Goal: Task Accomplishment & Management: Use online tool/utility

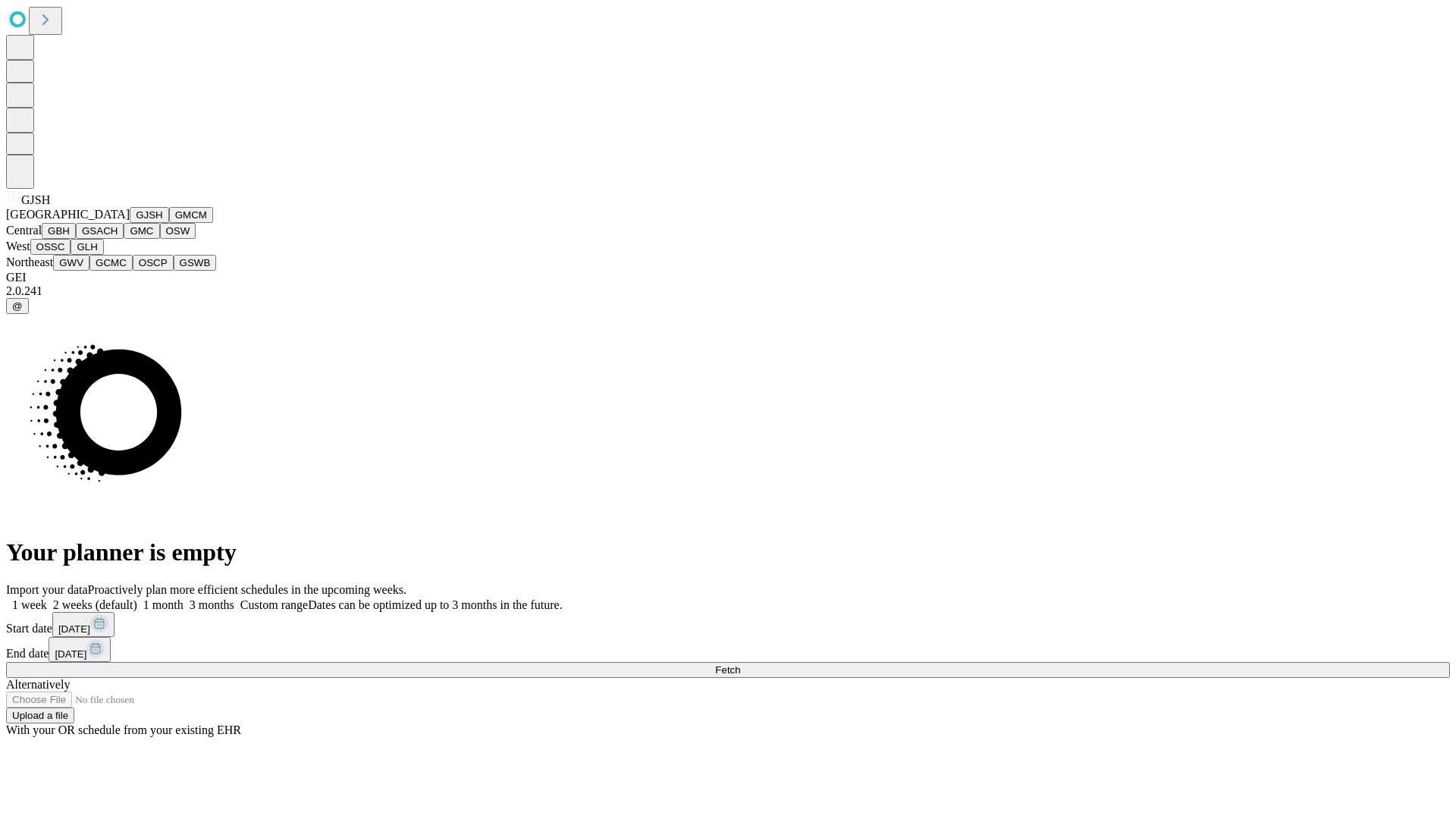
click at [130, 223] on button "GJSH" at bounding box center [150, 215] width 39 height 16
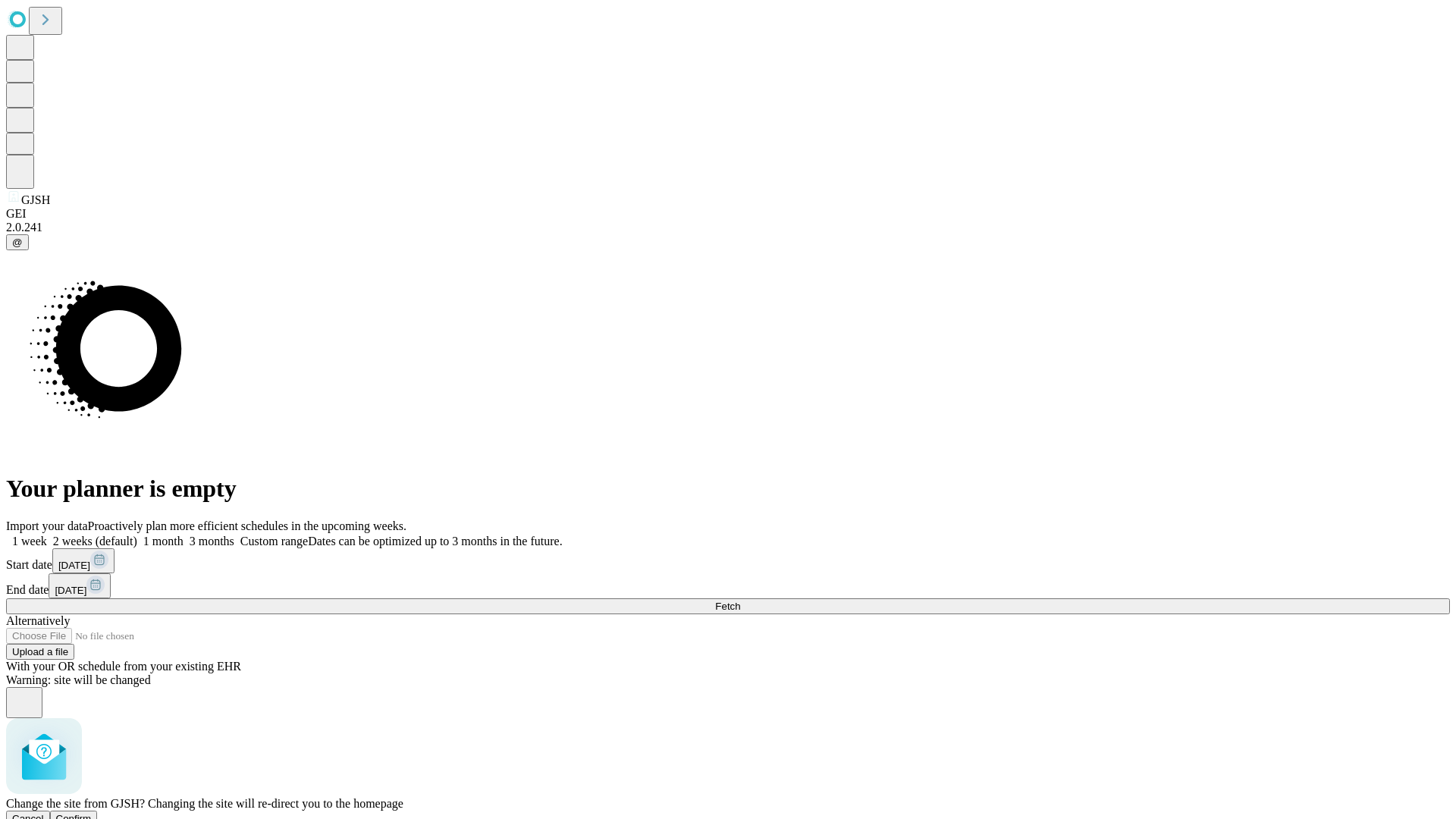
click at [92, 813] on span "Confirm" at bounding box center [74, 818] width 36 height 11
click at [184, 534] on label "1 month" at bounding box center [160, 540] width 46 height 13
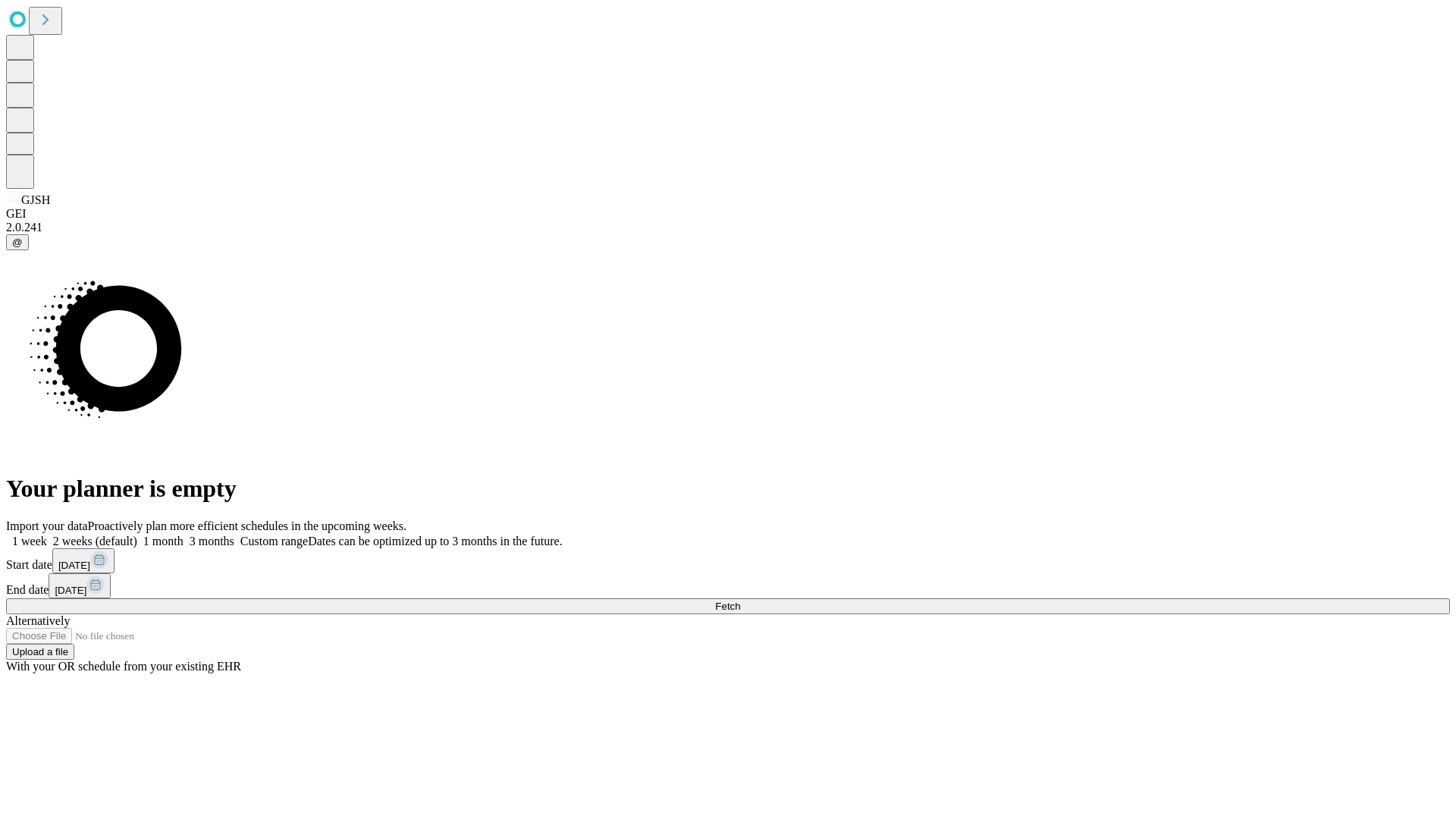
click at [740, 600] on span "Fetch" at bounding box center [727, 606] width 25 height 11
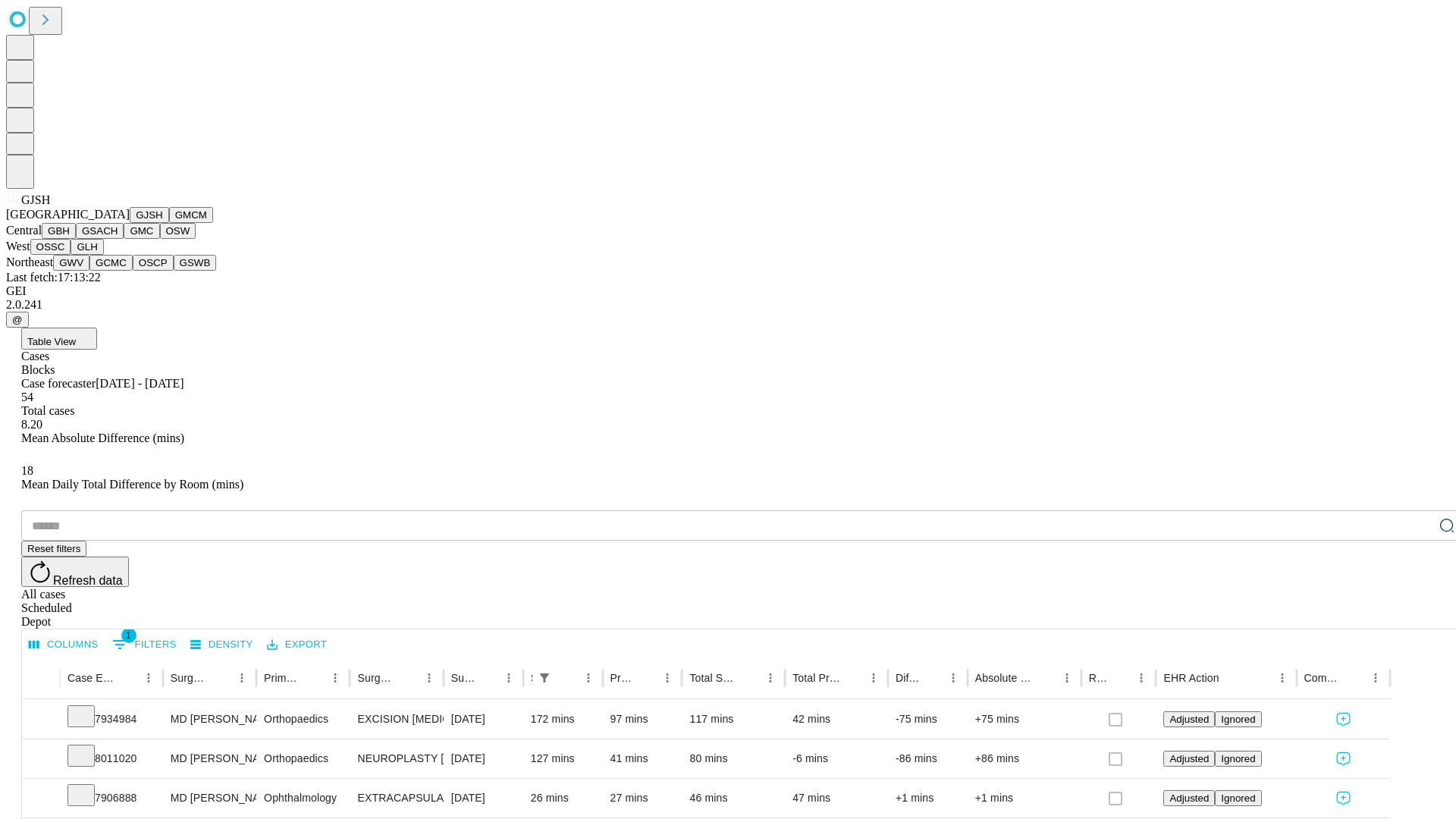
click at [169, 223] on button "GMCM" at bounding box center [191, 215] width 44 height 16
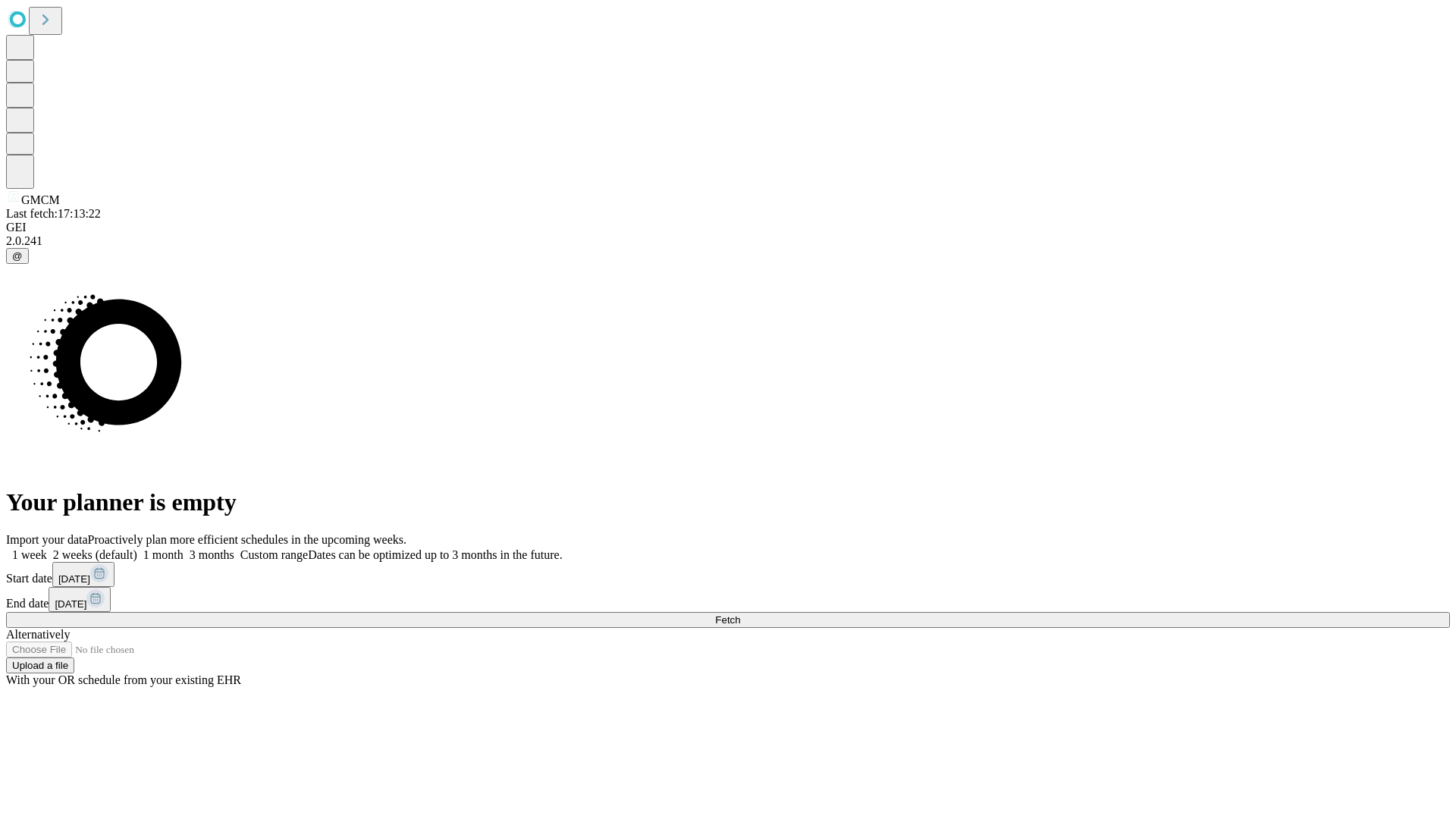
click at [184, 548] on label "1 month" at bounding box center [160, 554] width 46 height 13
click at [740, 614] on span "Fetch" at bounding box center [727, 619] width 25 height 11
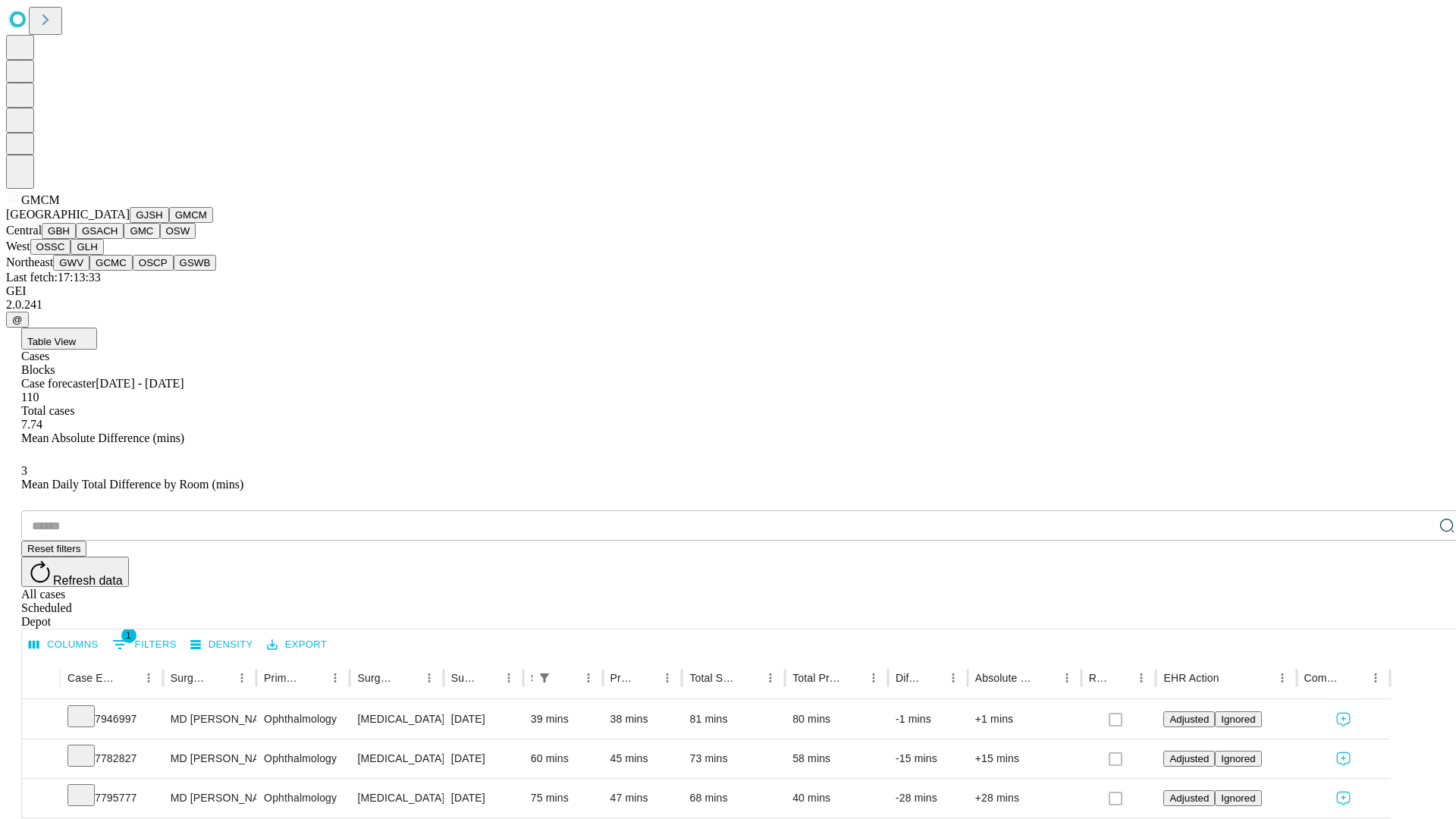
click at [76, 239] on button "GBH" at bounding box center [58, 231] width 34 height 16
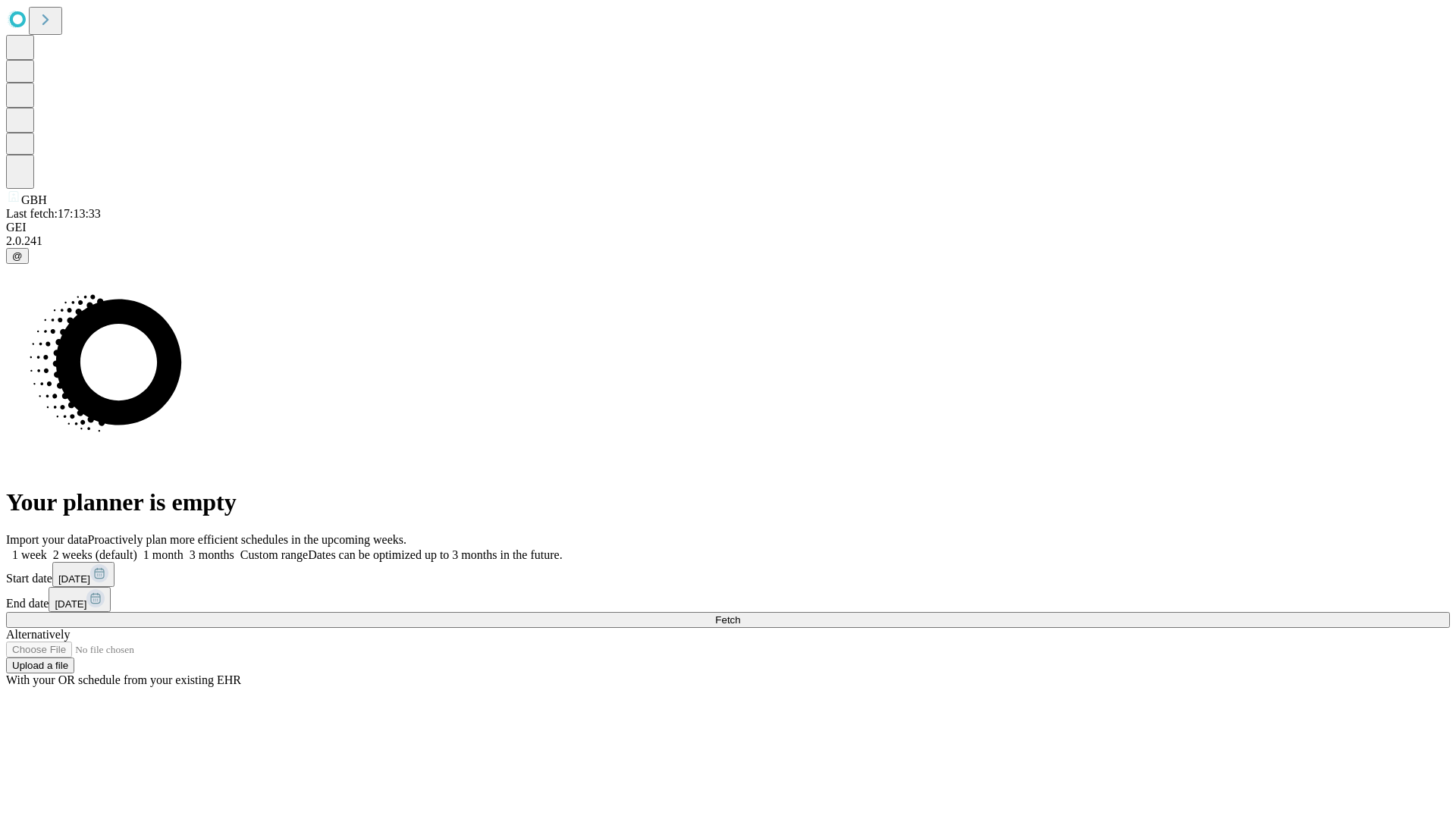
click at [184, 548] on label "1 month" at bounding box center [160, 554] width 46 height 13
click at [740, 614] on span "Fetch" at bounding box center [727, 619] width 25 height 11
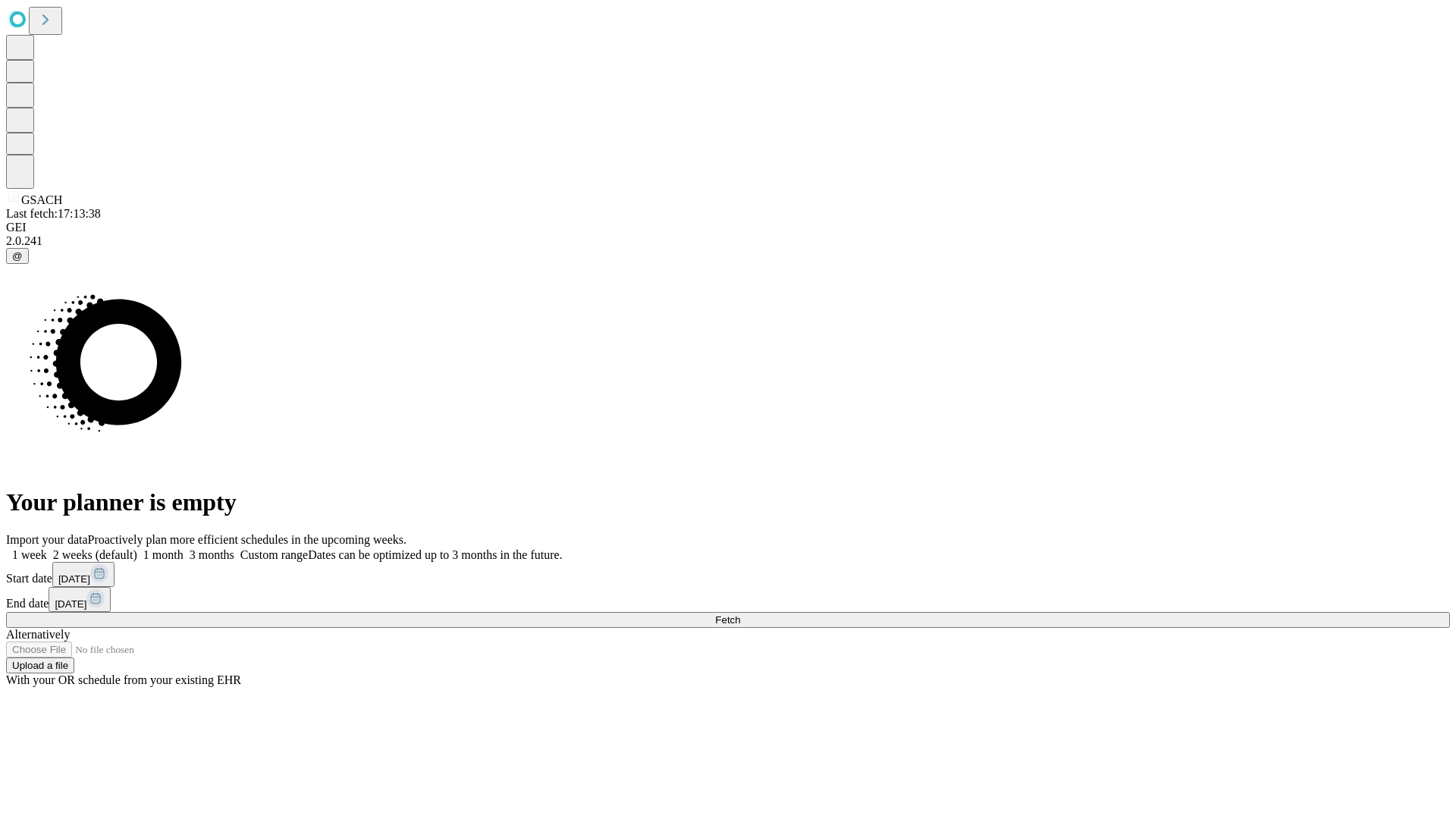
click at [184, 548] on label "1 month" at bounding box center [160, 554] width 46 height 13
click at [740, 614] on span "Fetch" at bounding box center [727, 619] width 25 height 11
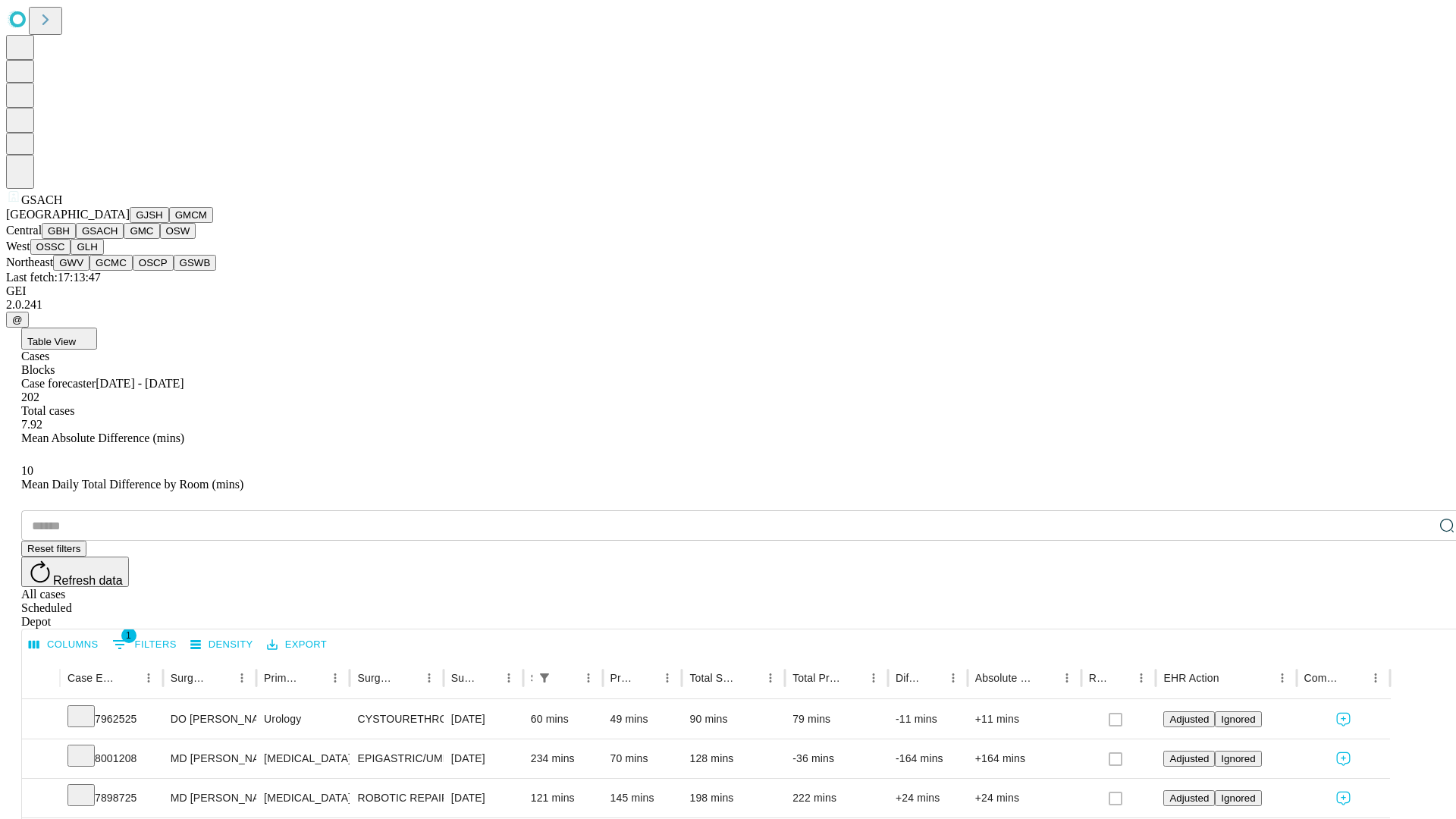
click at [124, 239] on button "GMC" at bounding box center [141, 231] width 36 height 16
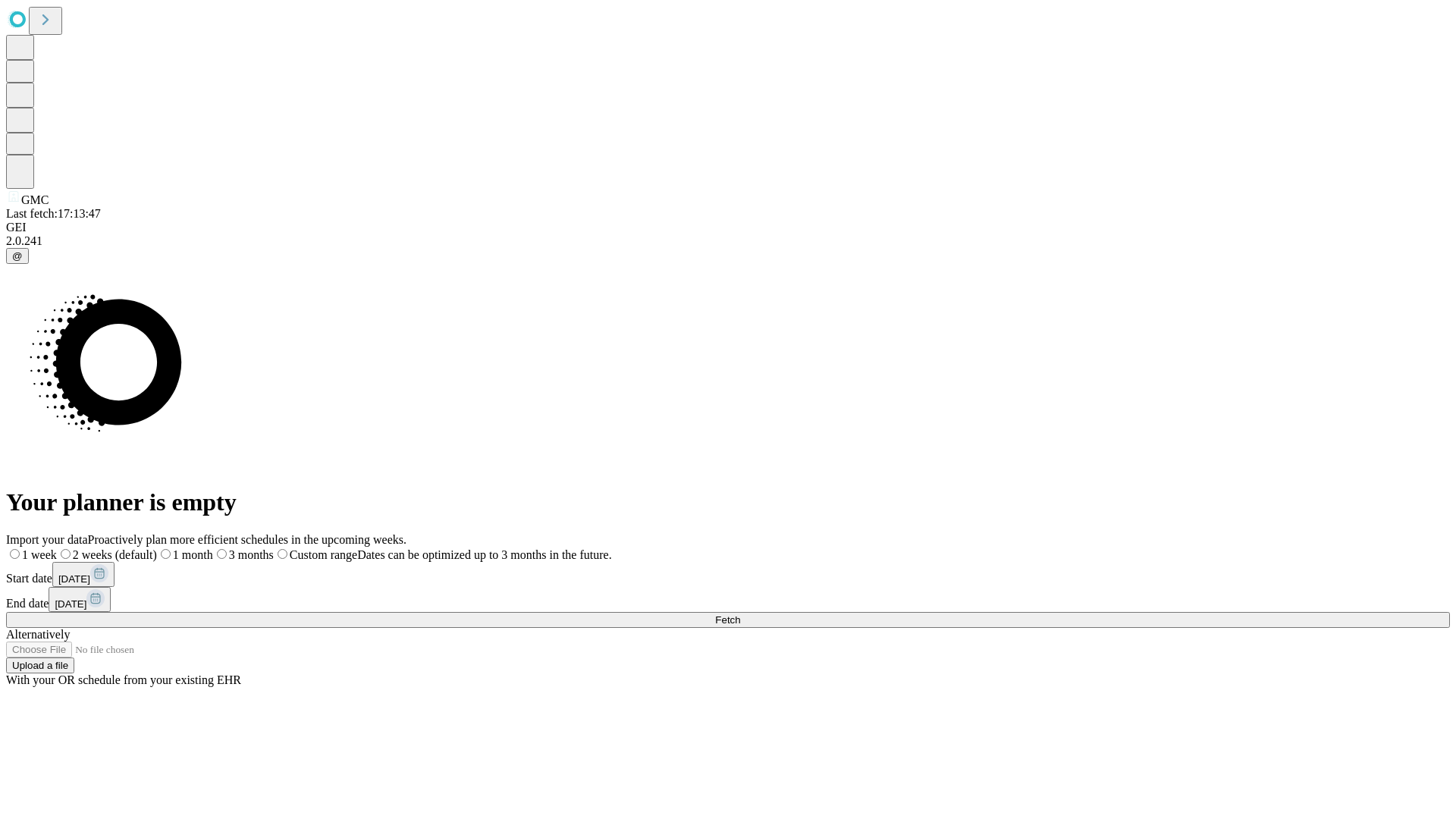
click at [213, 548] on label "1 month" at bounding box center [185, 554] width 56 height 13
click at [740, 614] on span "Fetch" at bounding box center [727, 619] width 25 height 11
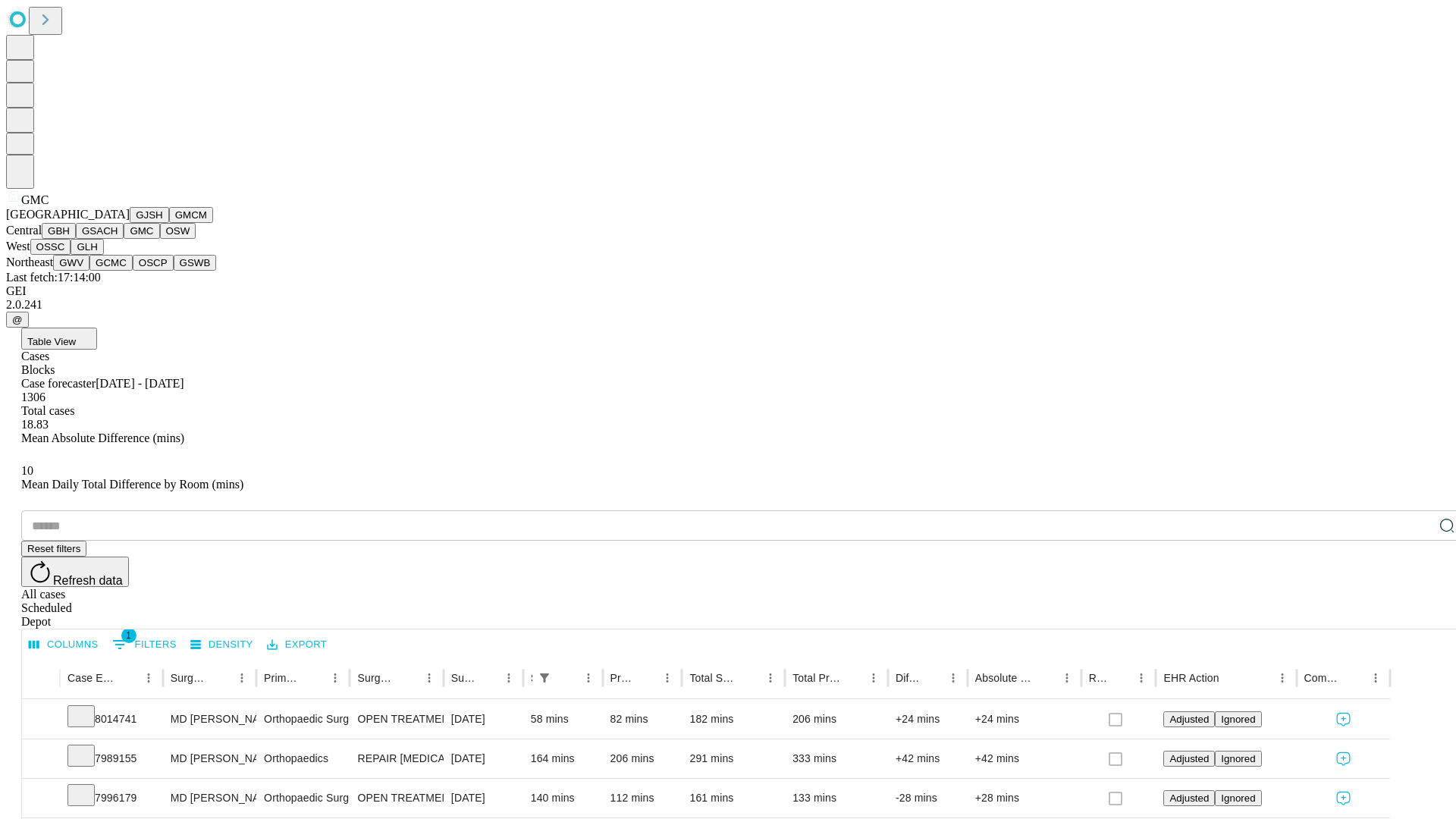
click at [160, 239] on button "OSW" at bounding box center [178, 231] width 36 height 16
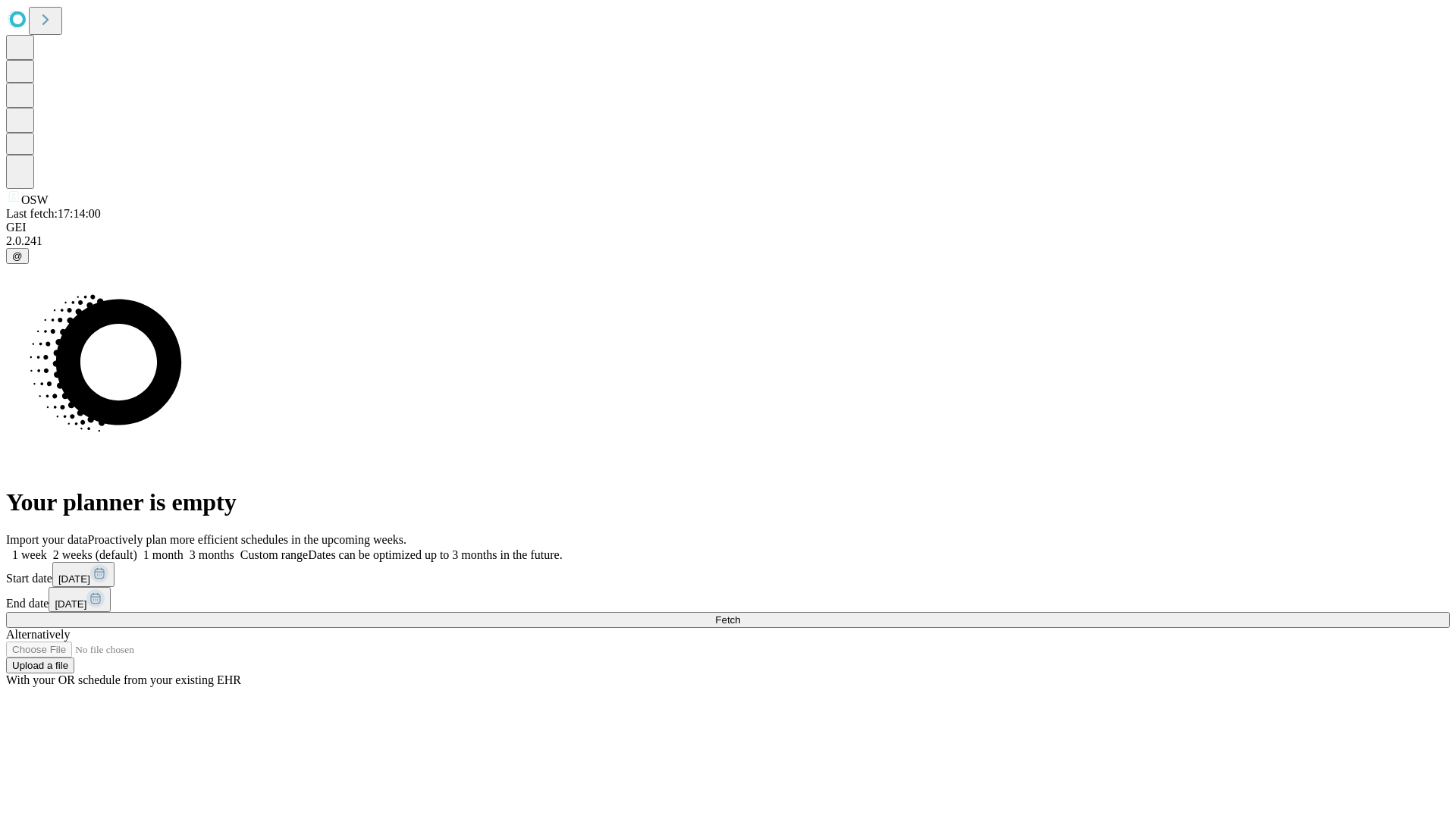
click at [184, 548] on label "1 month" at bounding box center [160, 554] width 46 height 13
click at [740, 614] on span "Fetch" at bounding box center [727, 619] width 25 height 11
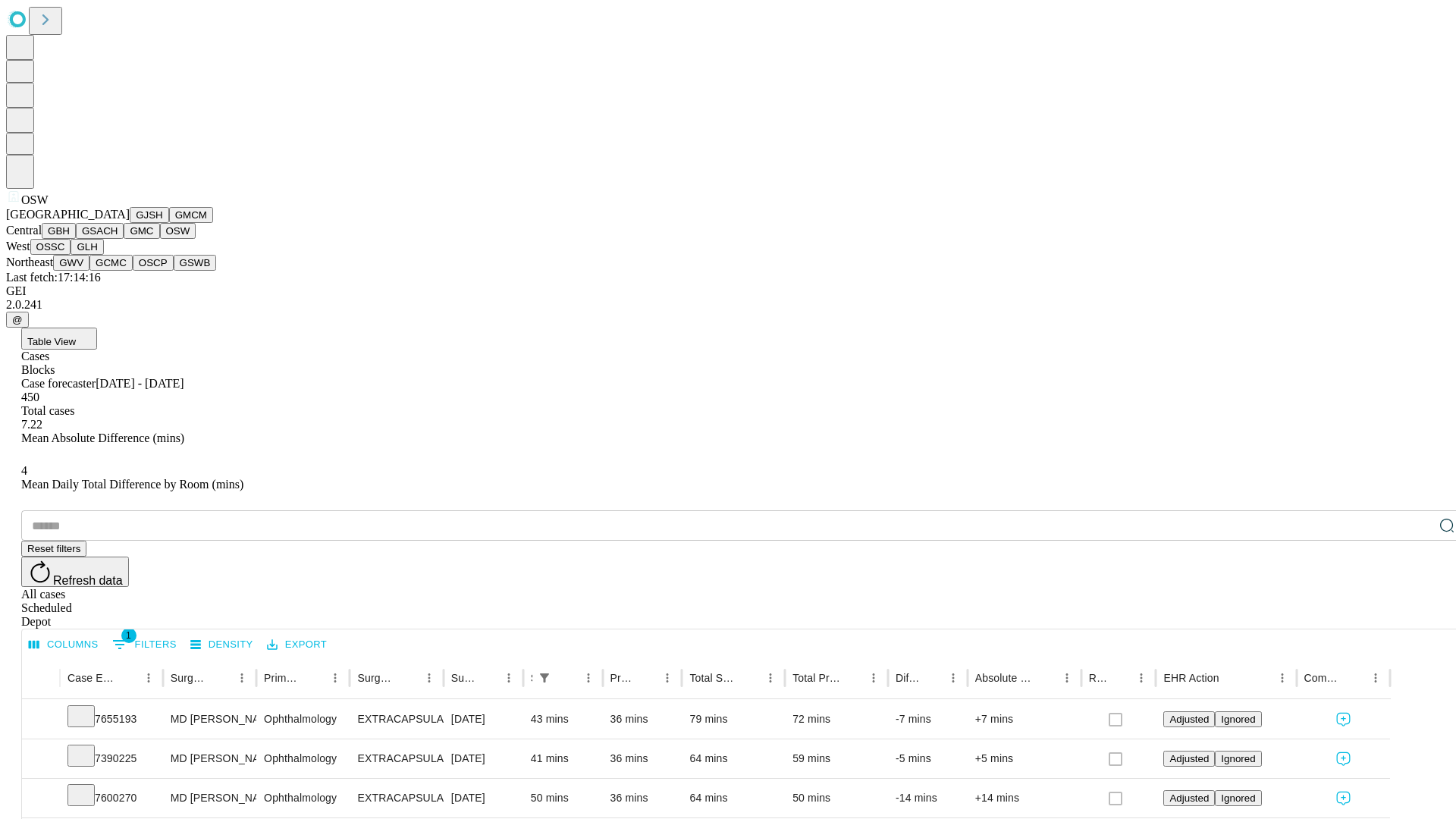
click at [71, 255] on button "OSSC" at bounding box center [51, 247] width 41 height 16
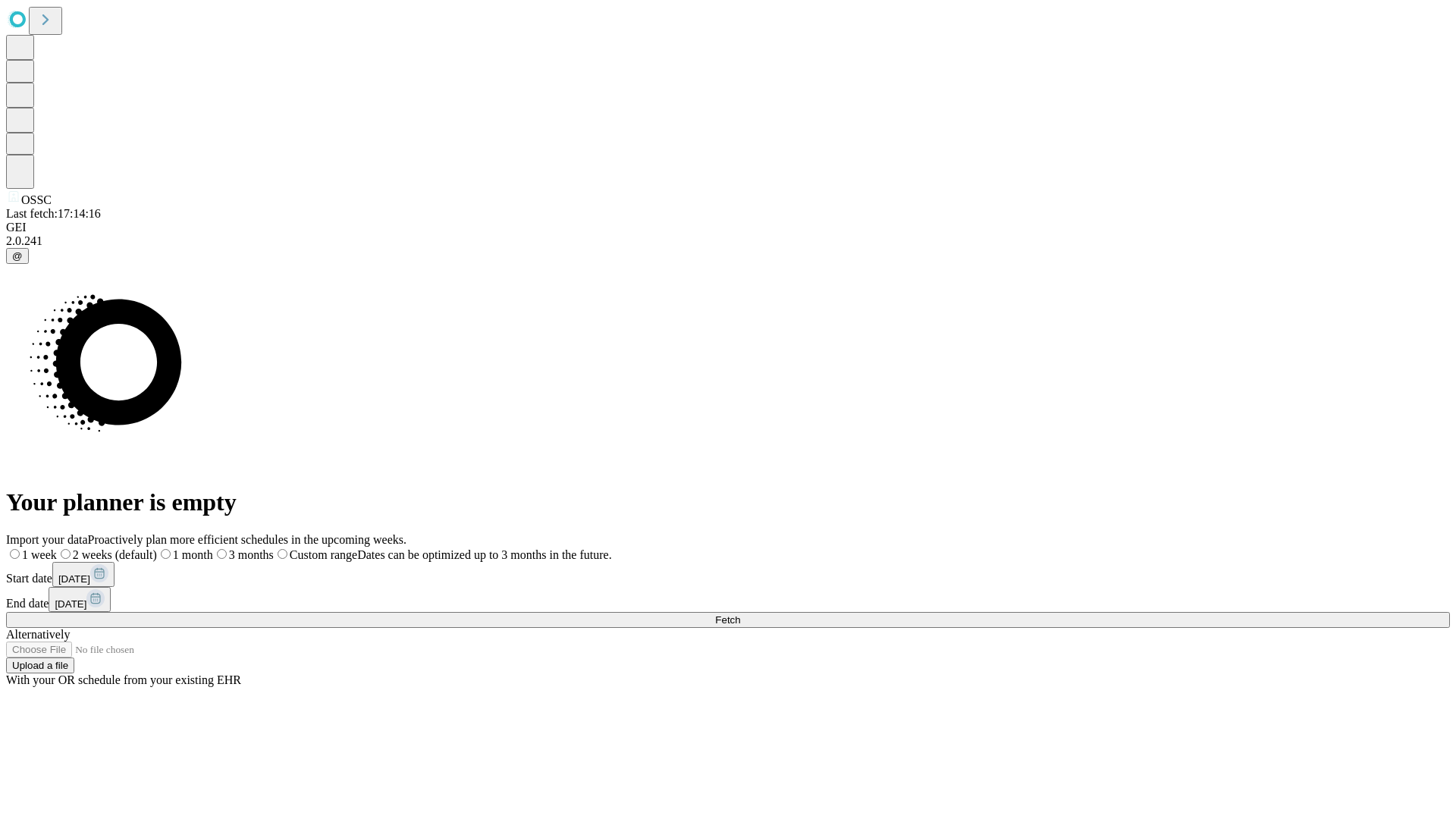
click at [740, 614] on span "Fetch" at bounding box center [727, 619] width 25 height 11
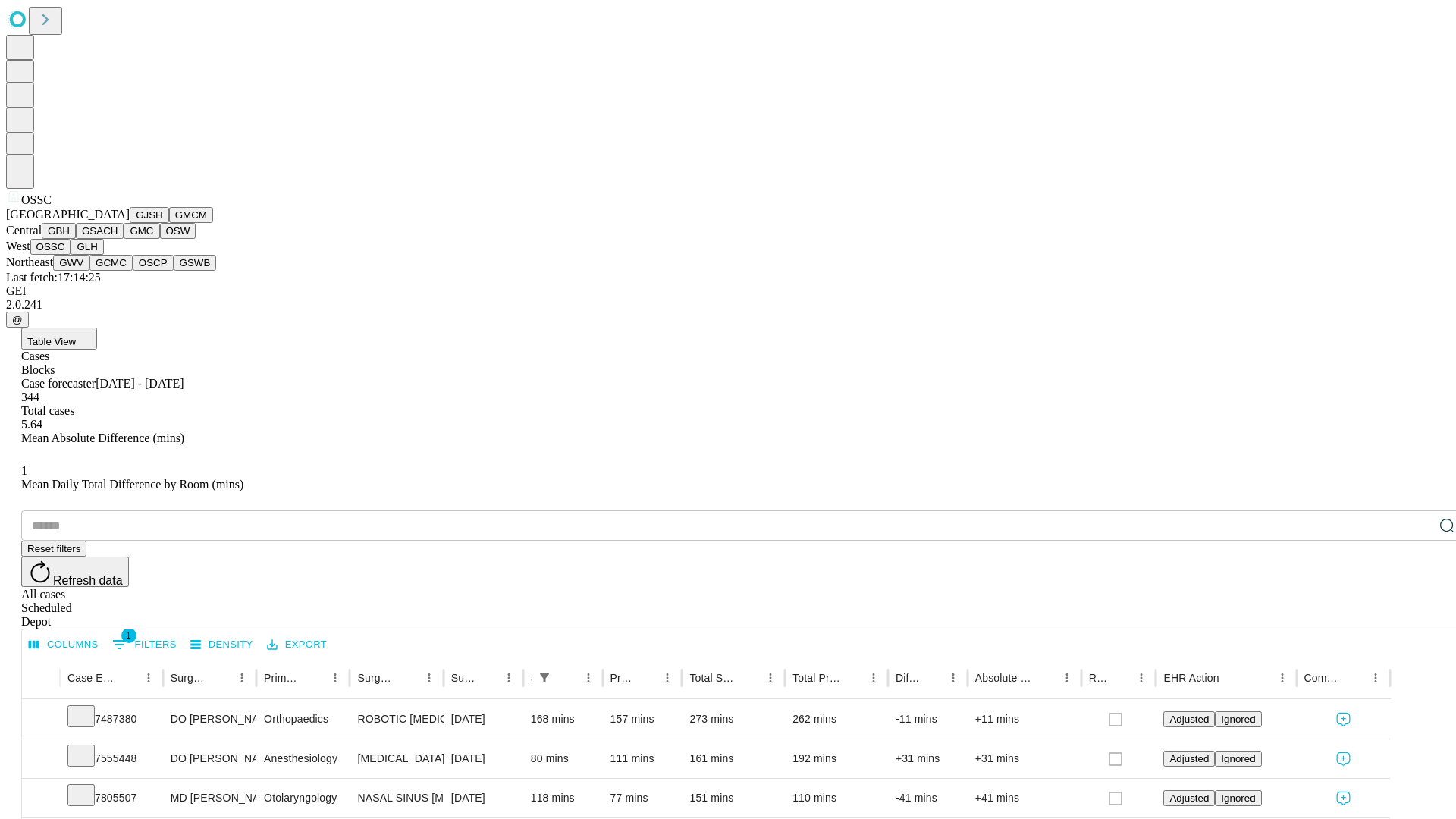
click at [103, 255] on button "GLH" at bounding box center [87, 247] width 33 height 16
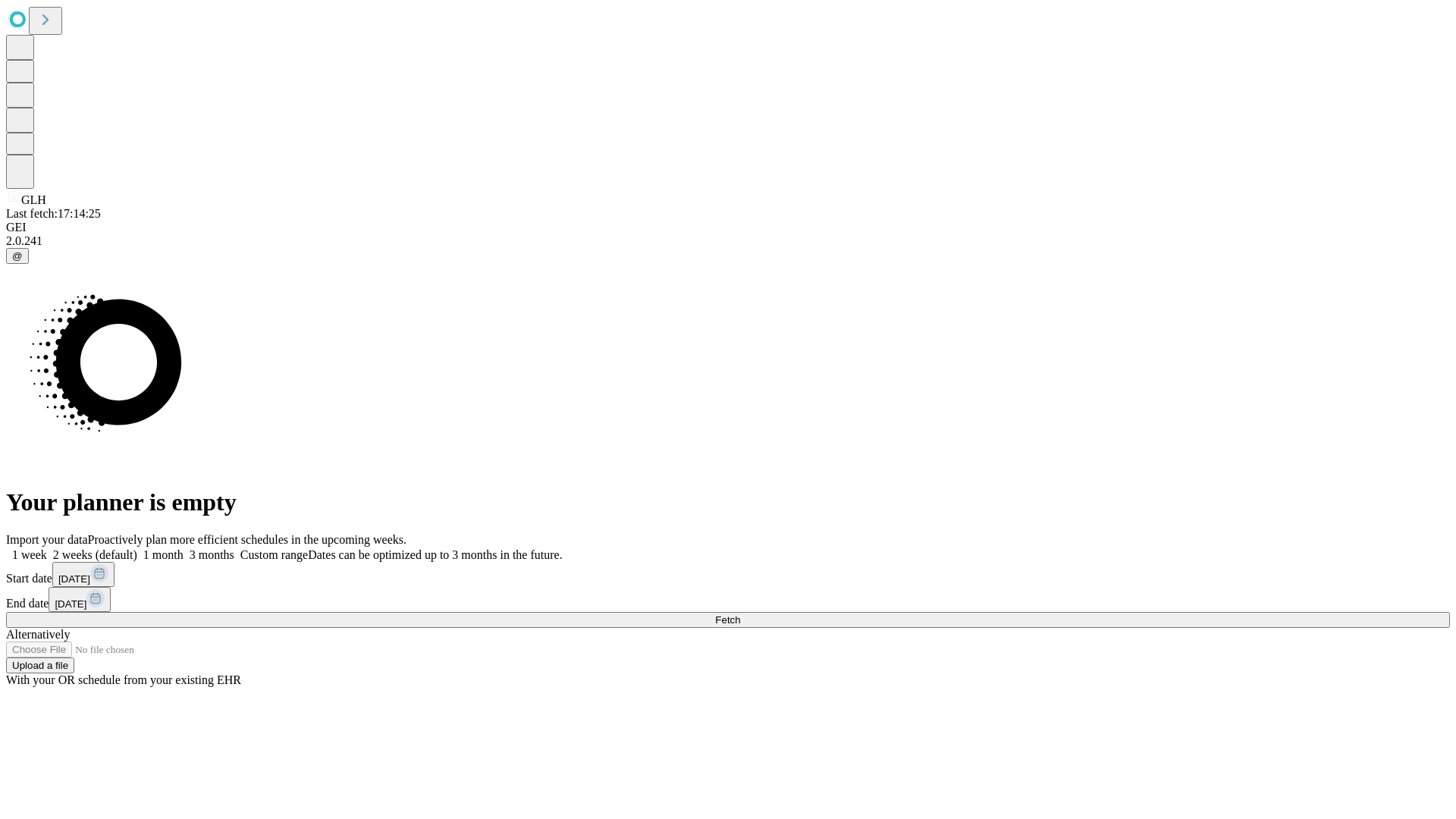
click at [184, 548] on label "1 month" at bounding box center [160, 554] width 46 height 13
click at [740, 614] on span "Fetch" at bounding box center [727, 619] width 25 height 11
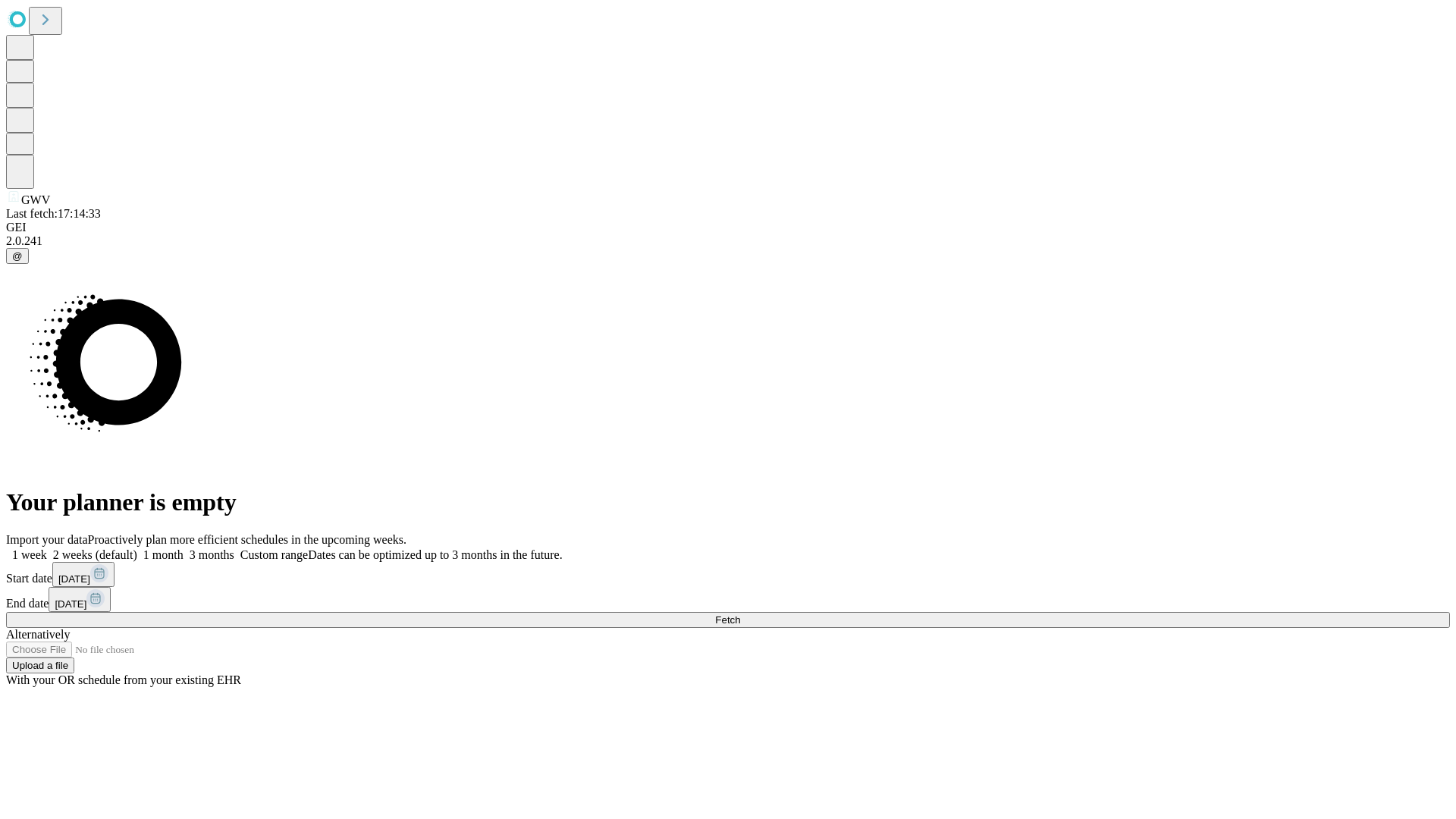
click at [740, 614] on span "Fetch" at bounding box center [727, 619] width 25 height 11
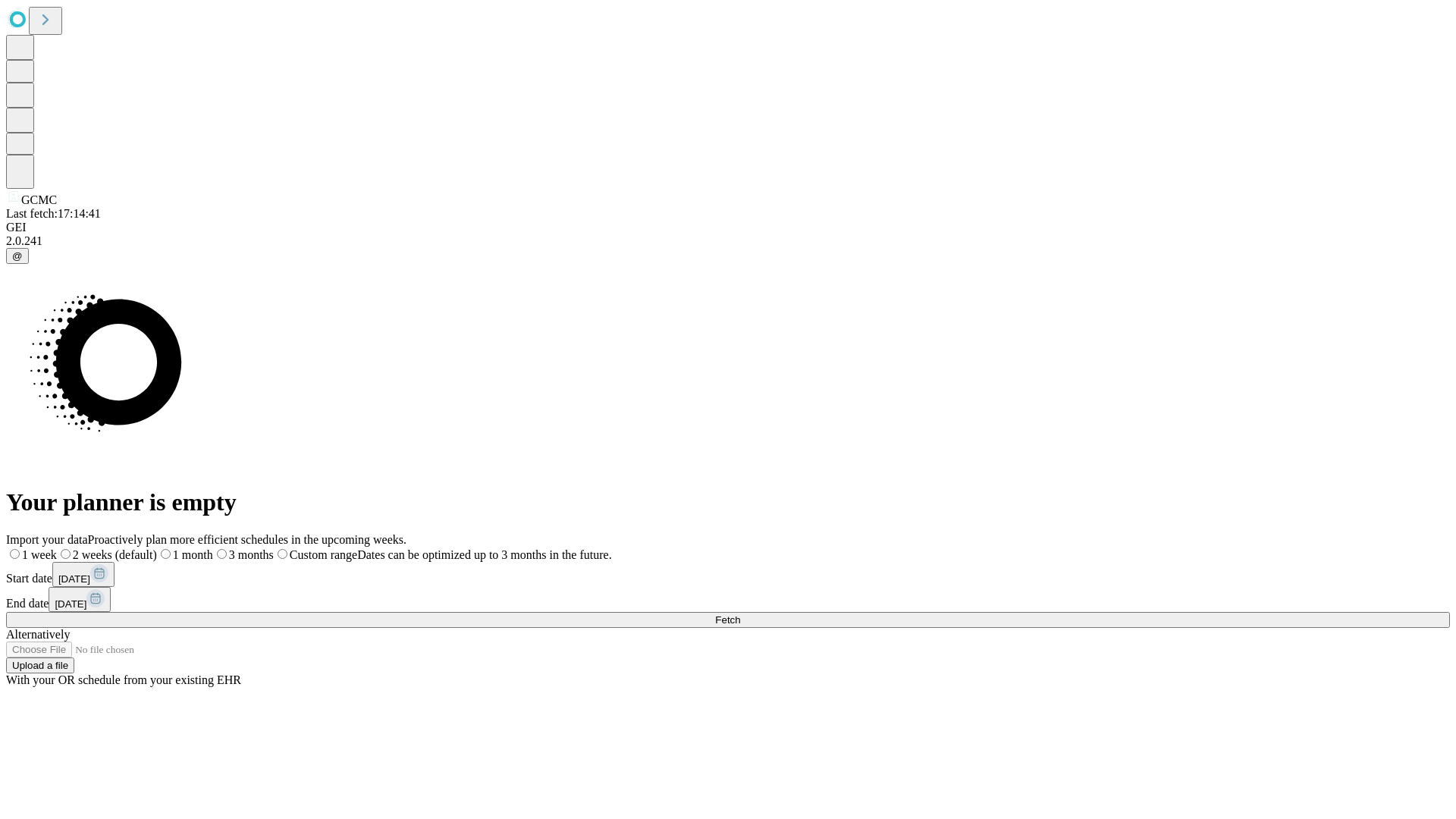
click at [740, 614] on span "Fetch" at bounding box center [727, 619] width 25 height 11
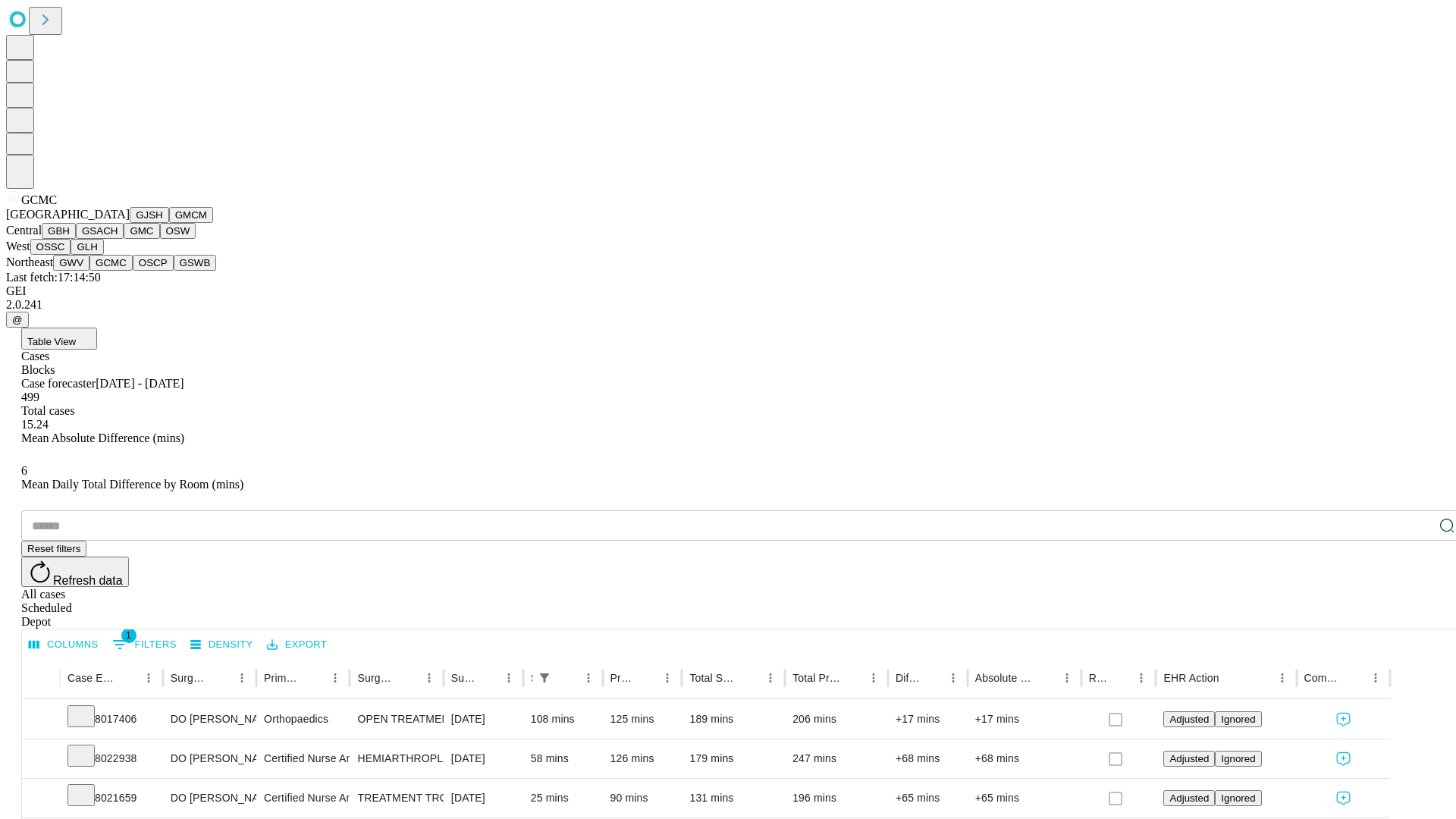
click at [133, 271] on button "OSCP" at bounding box center [153, 263] width 41 height 16
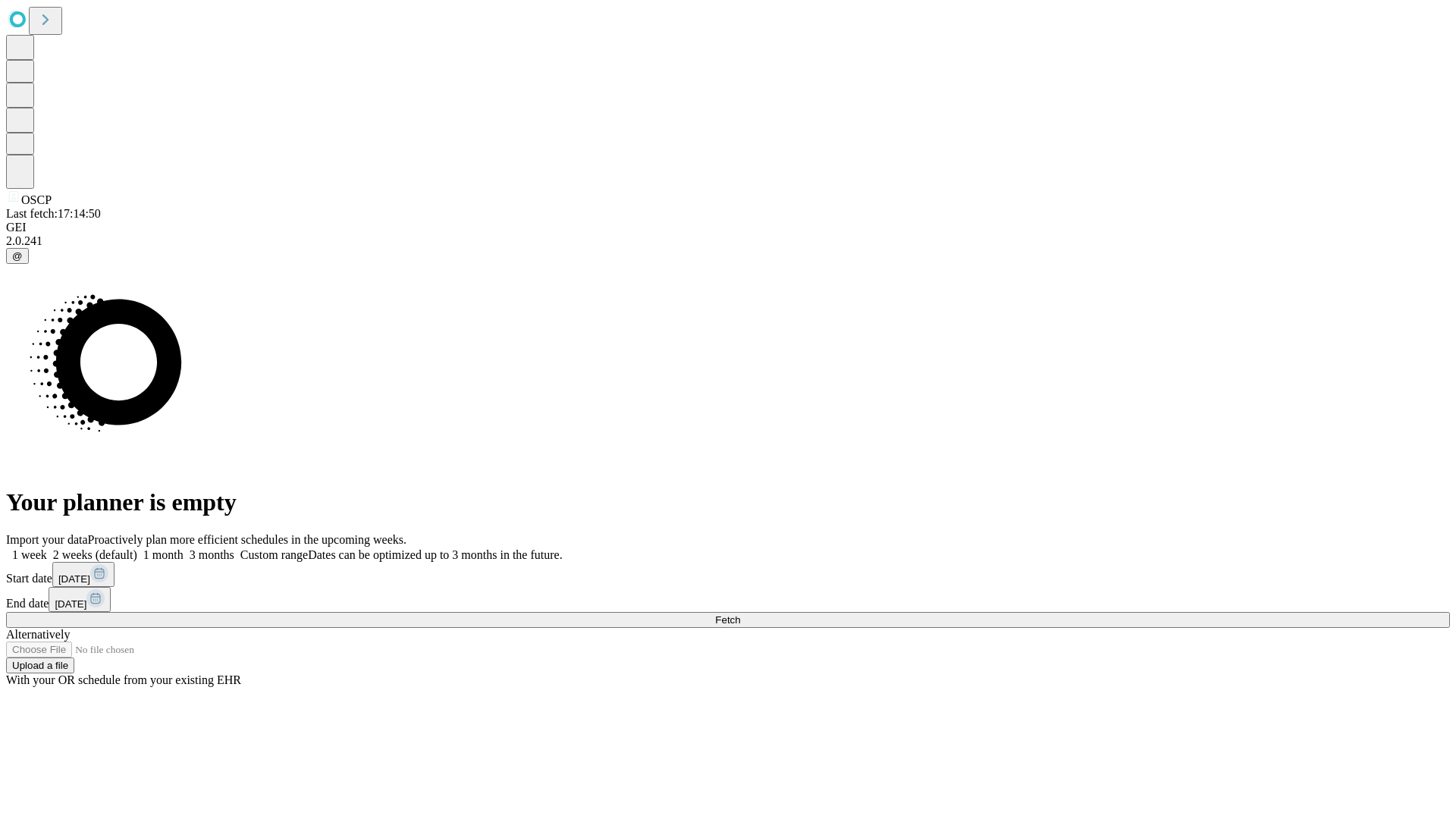
click at [184, 548] on label "1 month" at bounding box center [160, 554] width 46 height 13
click at [740, 614] on span "Fetch" at bounding box center [727, 619] width 25 height 11
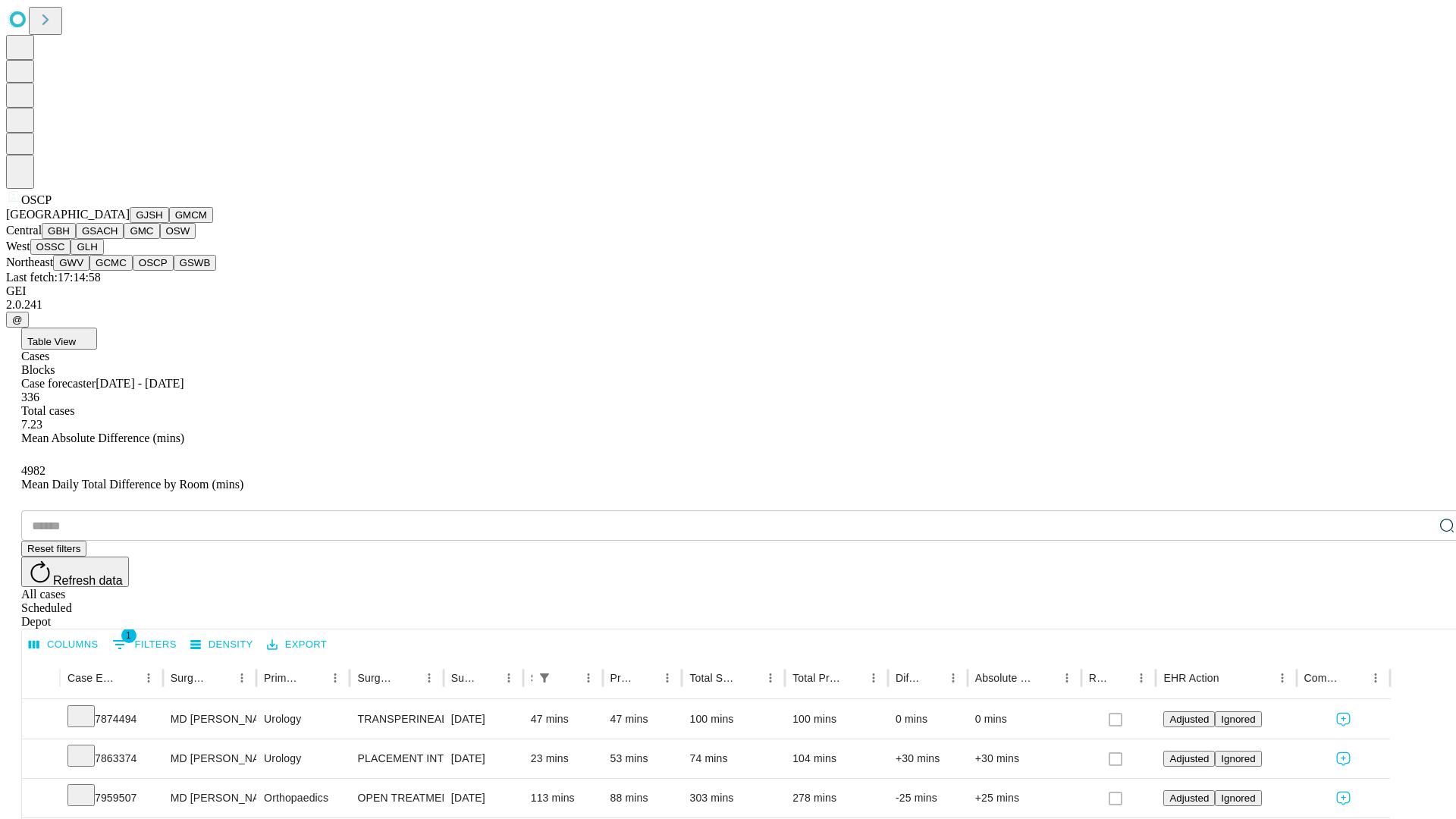
click at [174, 271] on button "GSWB" at bounding box center [195, 263] width 43 height 16
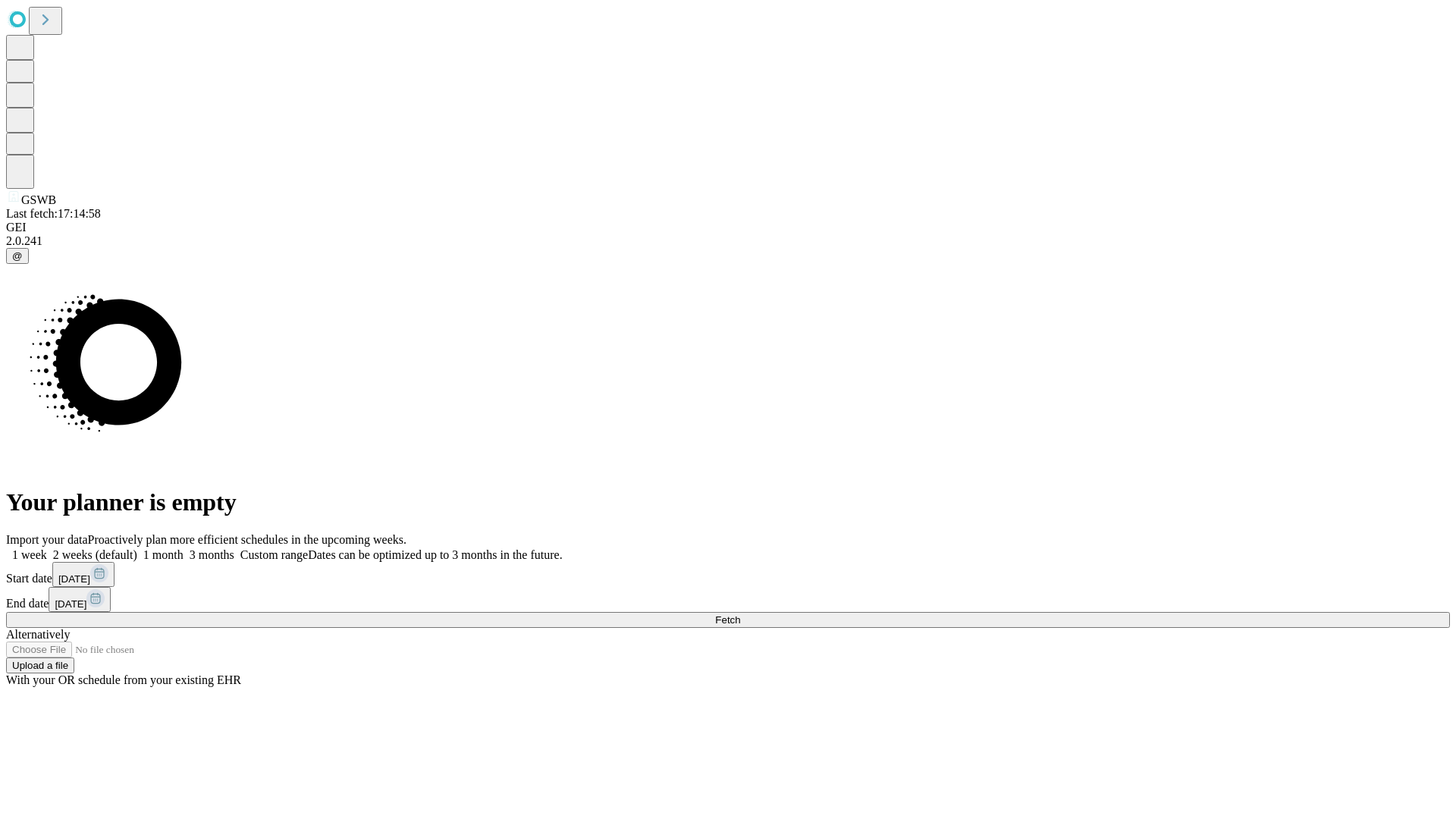
click at [184, 548] on label "1 month" at bounding box center [160, 554] width 46 height 13
click at [740, 614] on span "Fetch" at bounding box center [727, 619] width 25 height 11
